Goal: Check status: Check status

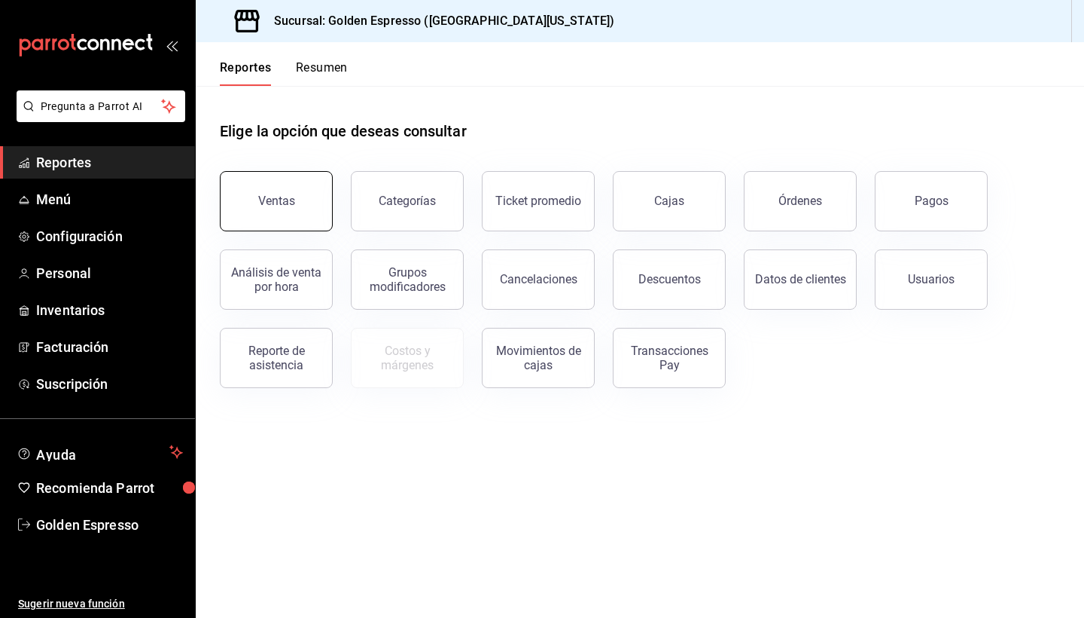
click at [278, 224] on button "Ventas" at bounding box center [276, 201] width 113 height 60
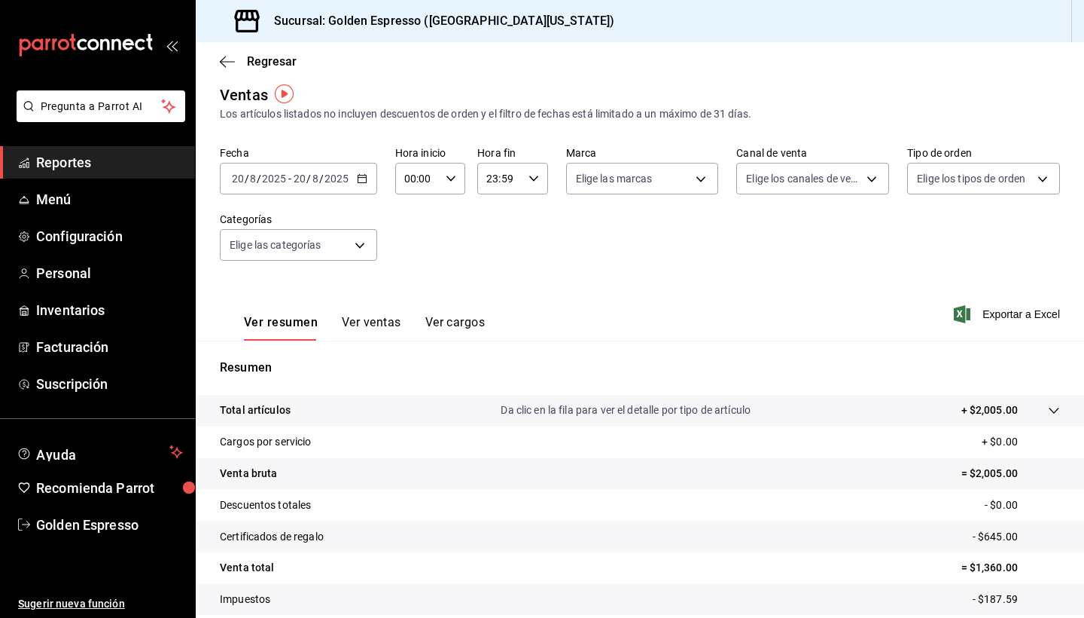
scroll to position [11, 0]
click at [360, 176] on \(Stroke\) "button" at bounding box center [362, 175] width 8 height 1
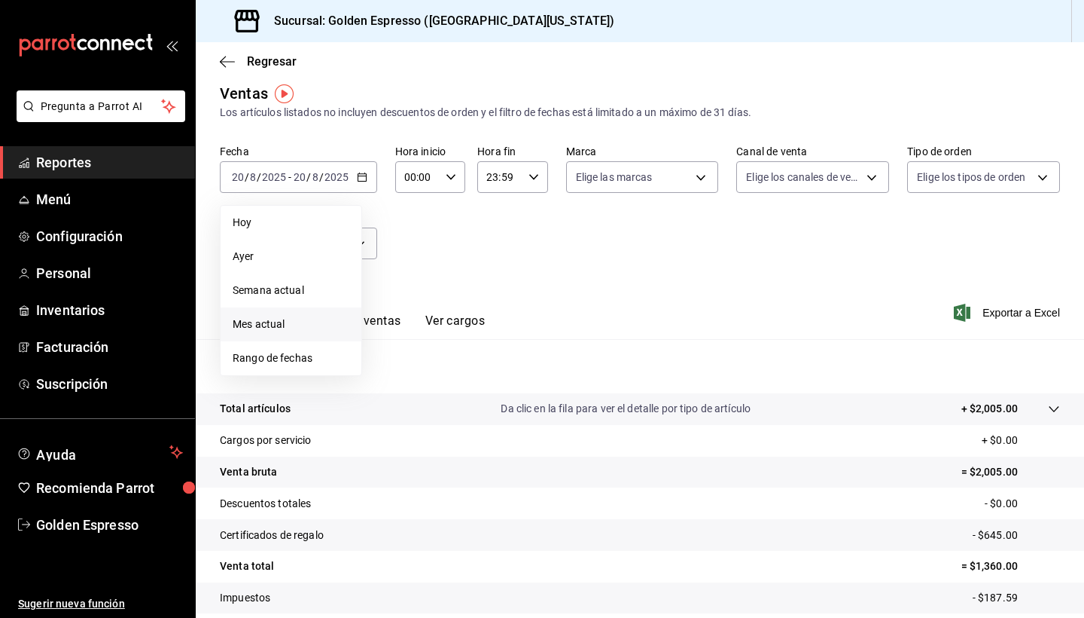
click at [273, 320] on span "Mes actual" at bounding box center [291, 324] width 117 height 16
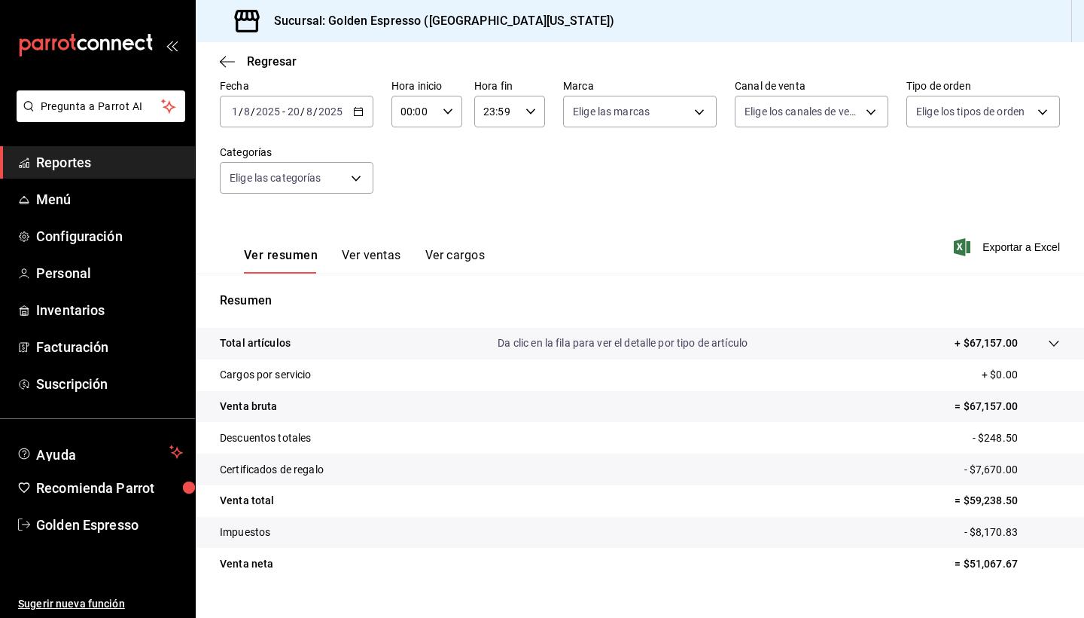
scroll to position [81, 0]
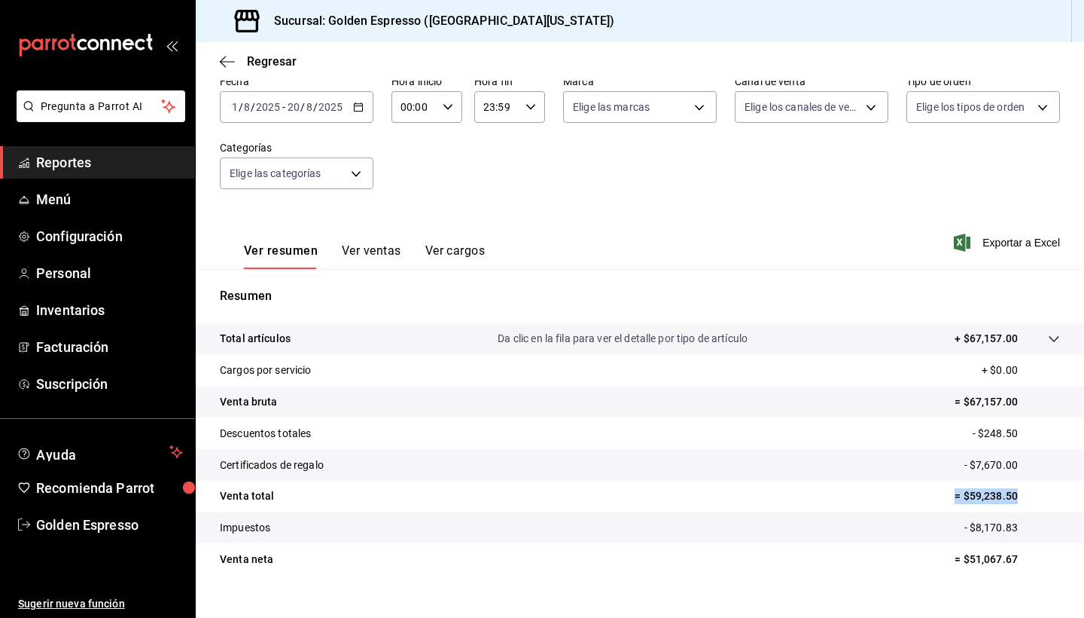
drag, startPoint x: 954, startPoint y: 499, endPoint x: 1045, endPoint y: 499, distance: 90.4
click at [1045, 499] on tr "Venta total = $59,238.50" at bounding box center [640, 496] width 889 height 32
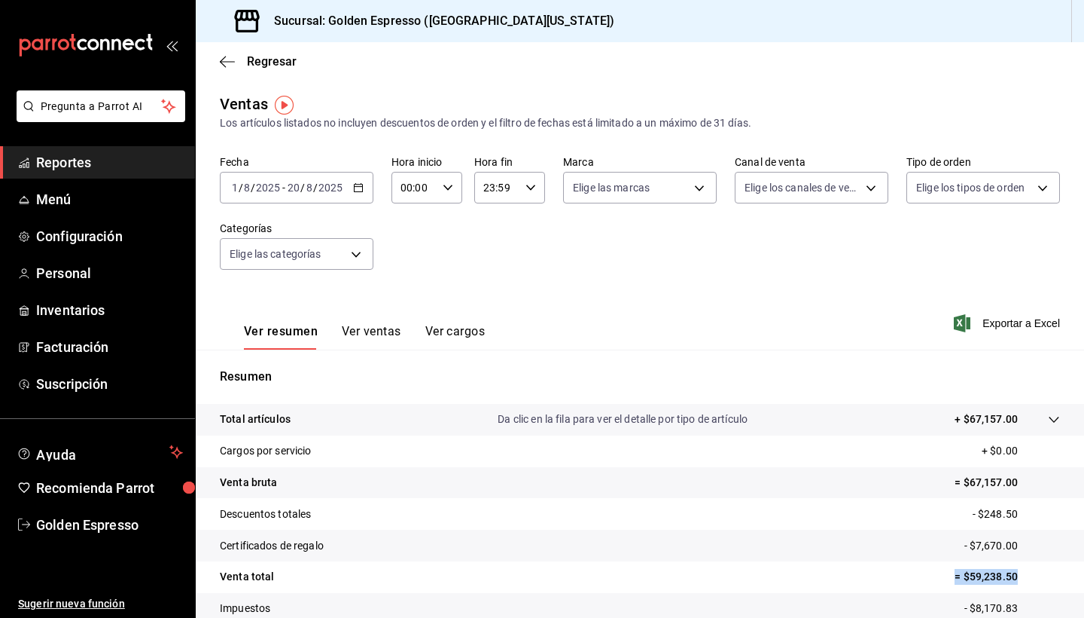
scroll to position [0, 0]
click at [354, 187] on \(Stroke\) "button" at bounding box center [358, 188] width 9 height 8
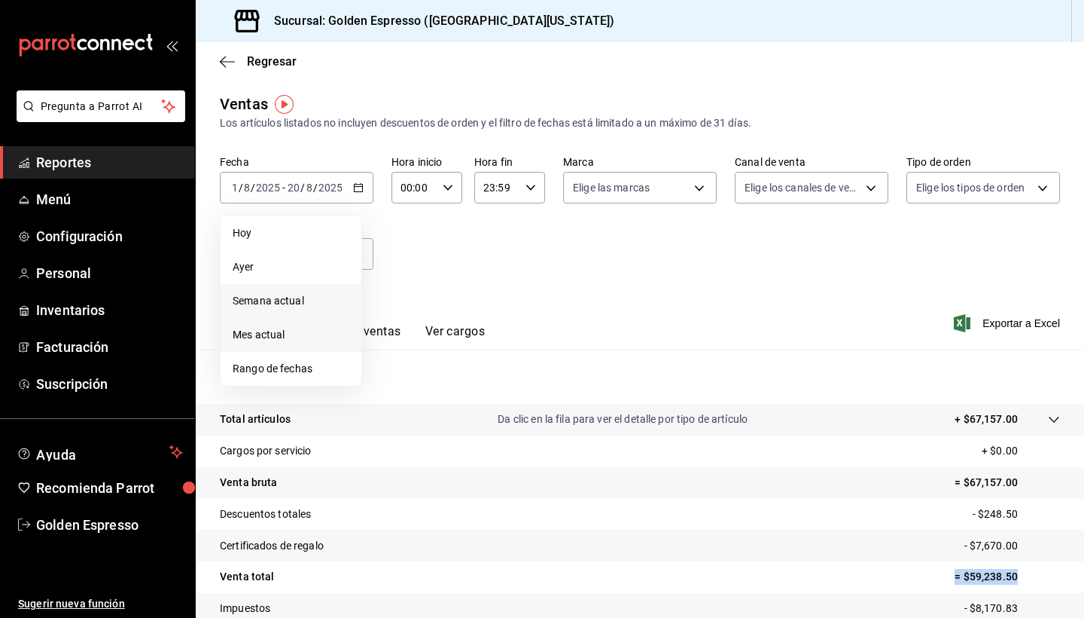
click at [252, 297] on span "Semana actual" at bounding box center [291, 301] width 117 height 16
